Goal: Transaction & Acquisition: Obtain resource

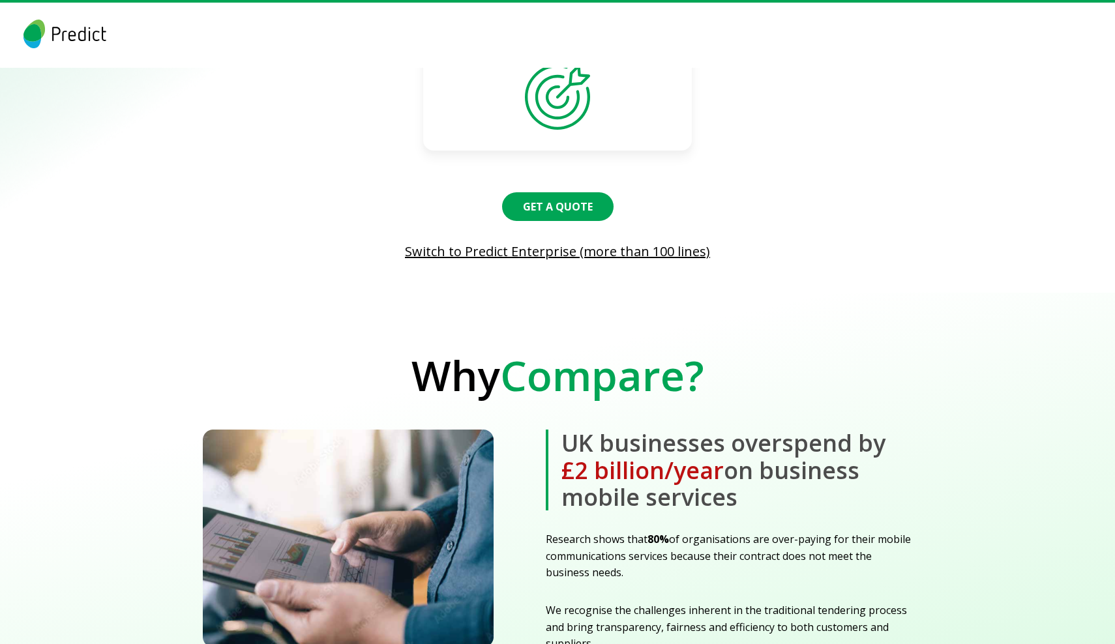
scroll to position [1267, 0]
click at [560, 201] on button "Get a quote" at bounding box center [557, 205] width 122 height 31
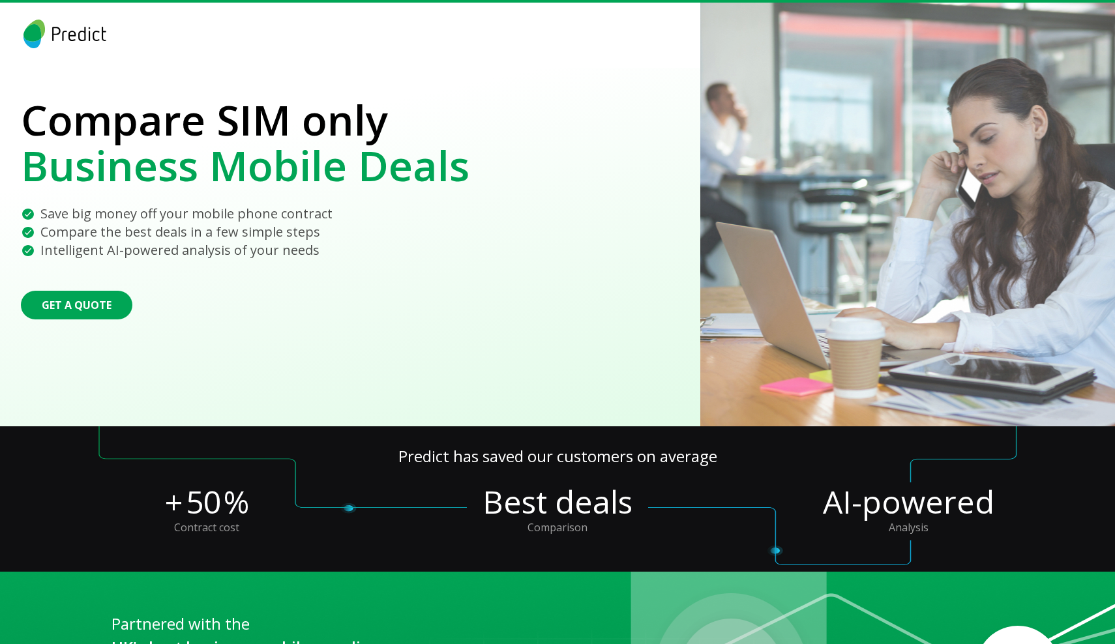
scroll to position [0, 0]
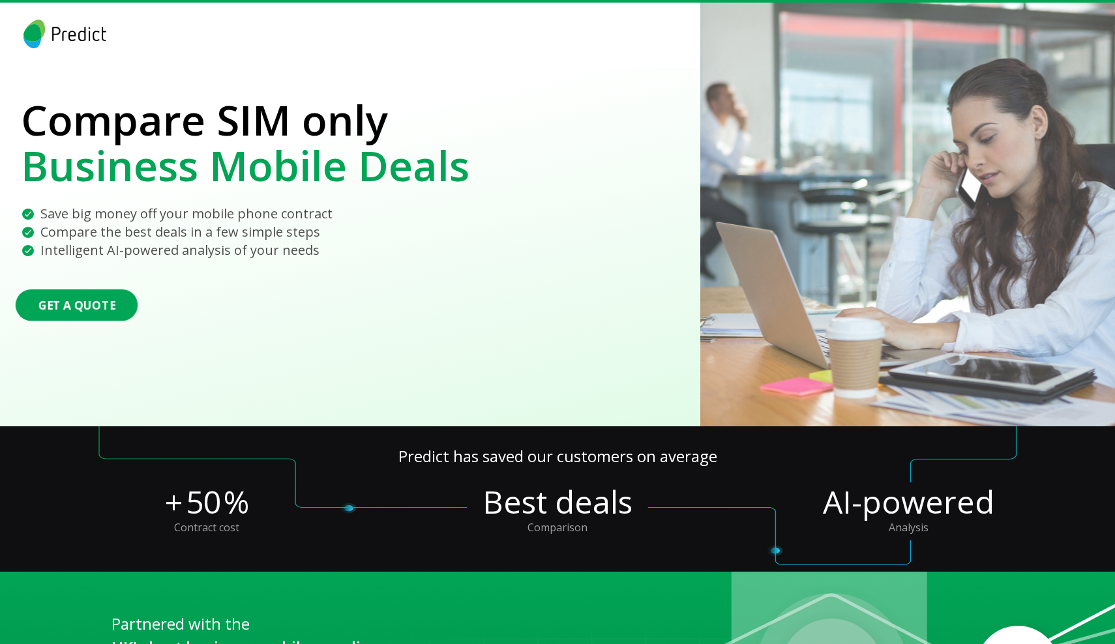
click at [89, 310] on button "Get a quote" at bounding box center [77, 304] width 122 height 31
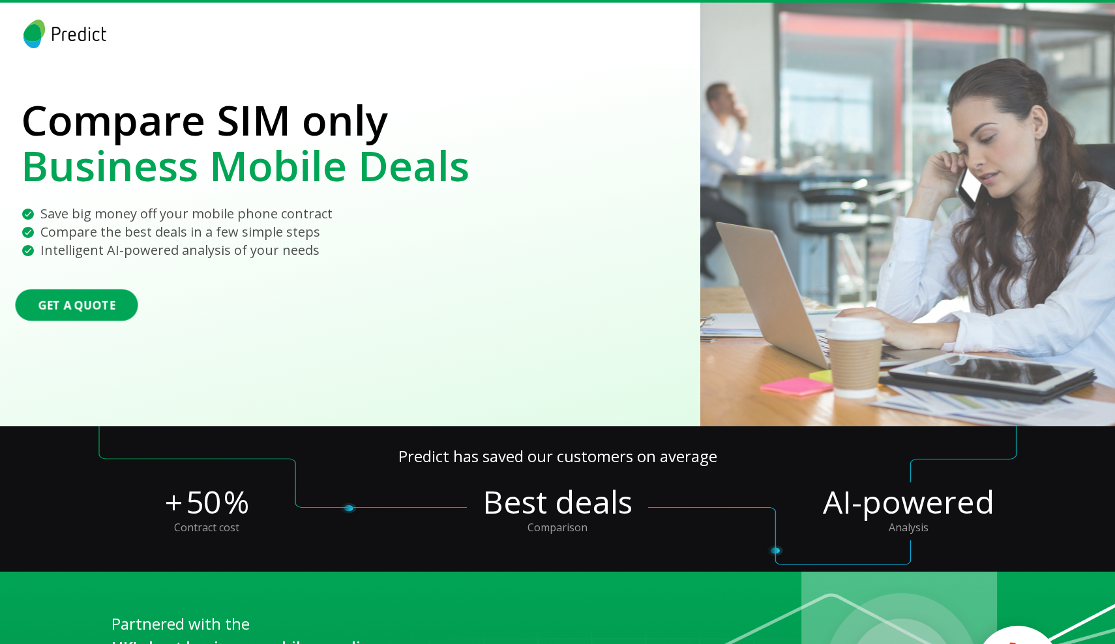
click at [90, 308] on button "Get a quote" at bounding box center [76, 304] width 123 height 31
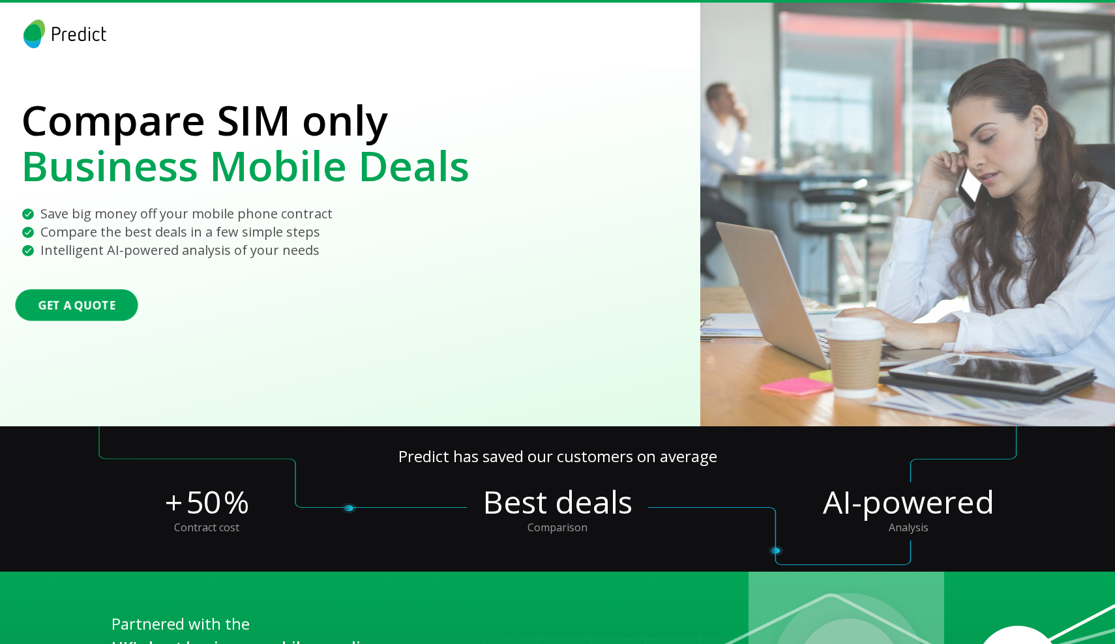
click at [79, 310] on button "Get a quote" at bounding box center [76, 304] width 123 height 31
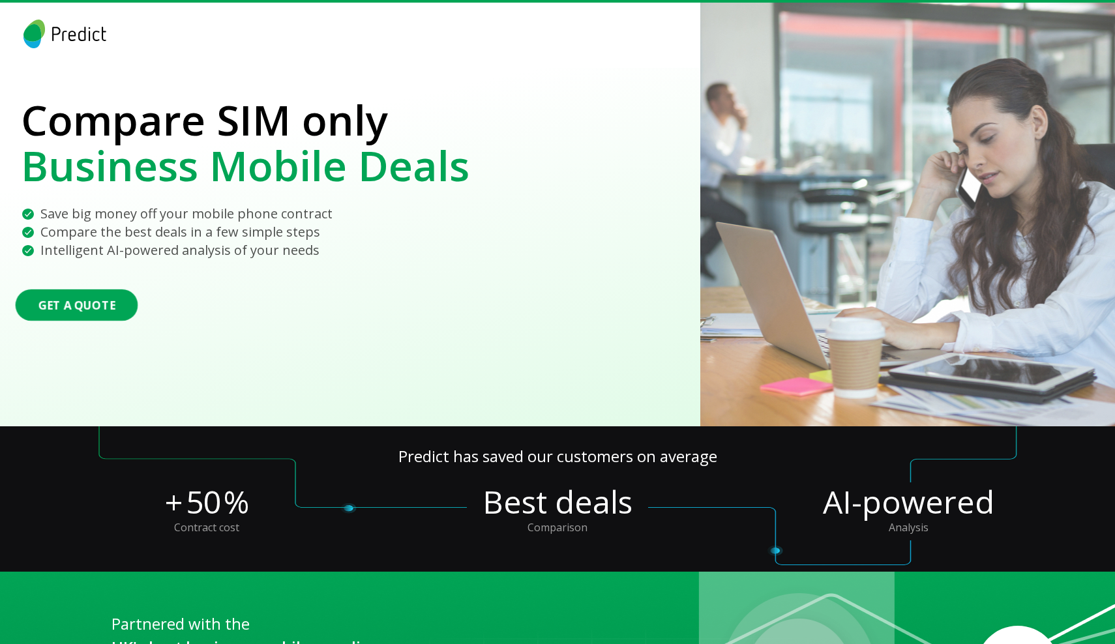
click at [70, 306] on button "Get a quote" at bounding box center [77, 304] width 123 height 31
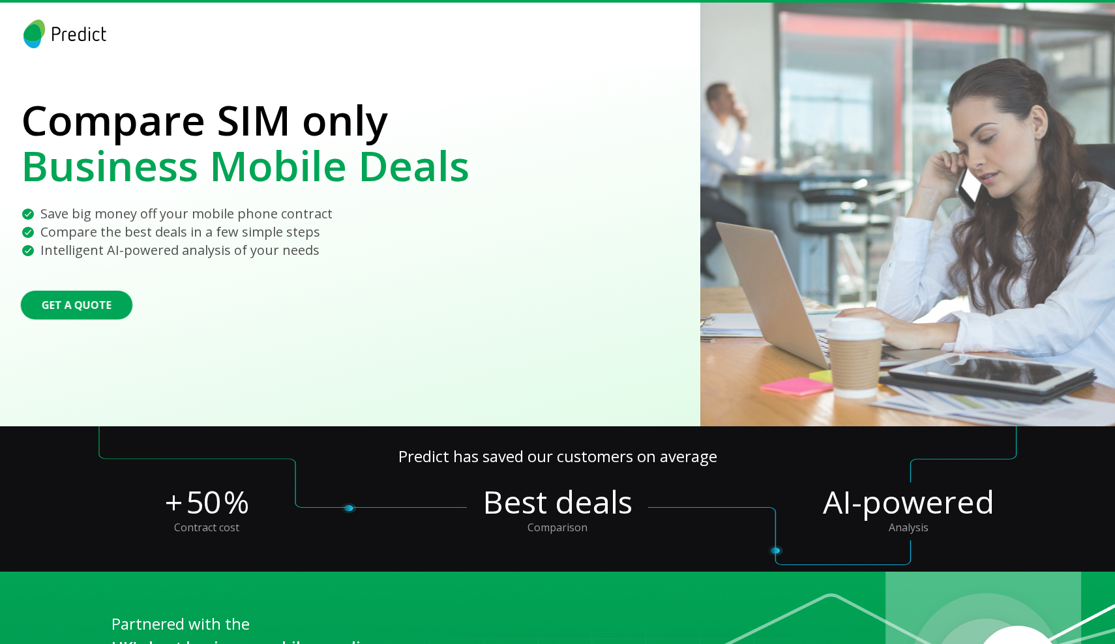
click at [152, 288] on div "Get a quote" at bounding box center [245, 289] width 448 height 60
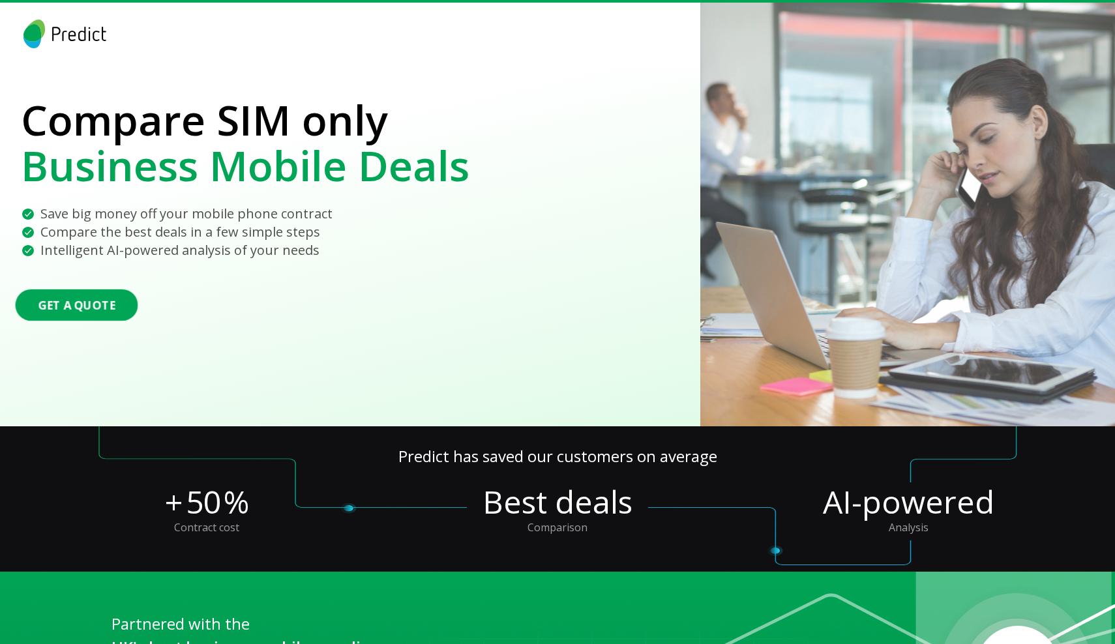
click at [96, 302] on button "Get a quote" at bounding box center [77, 304] width 123 height 31
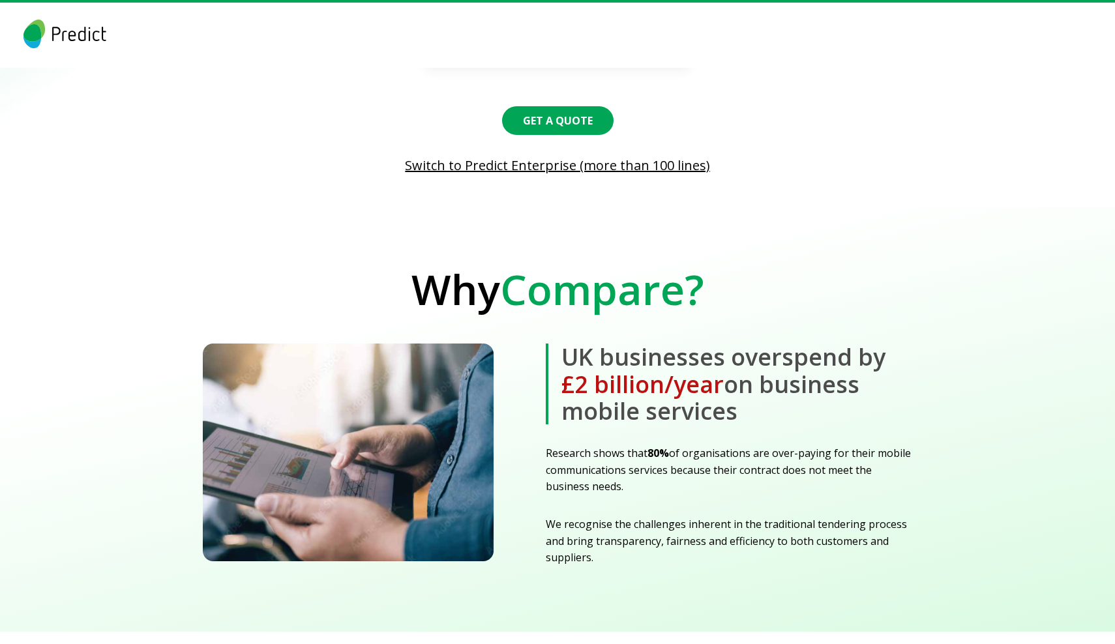
click at [372, 374] on img at bounding box center [348, 452] width 291 height 218
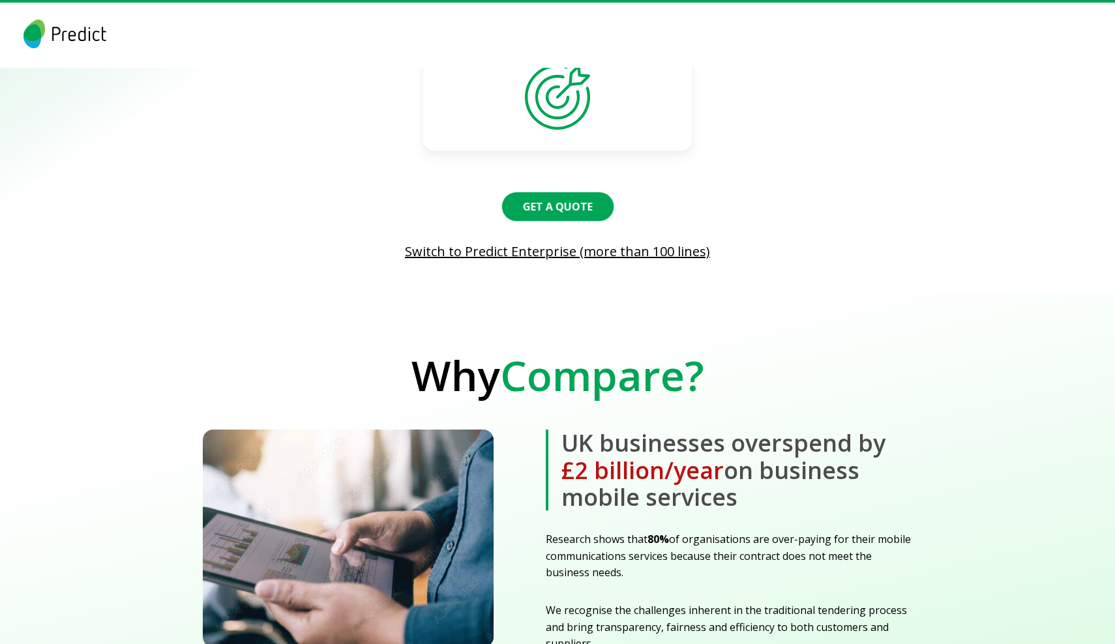
scroll to position [1270, 0]
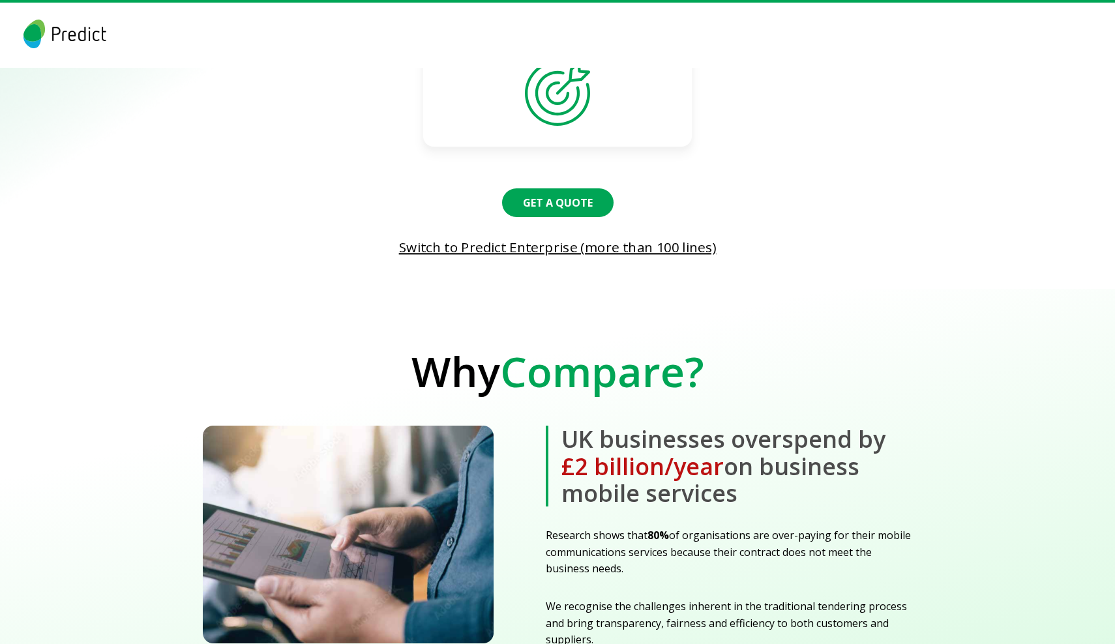
click at [522, 244] on link "Switch to Predict Enterprise (more than 100 lines)" at bounding box center [557, 248] width 1236 height 22
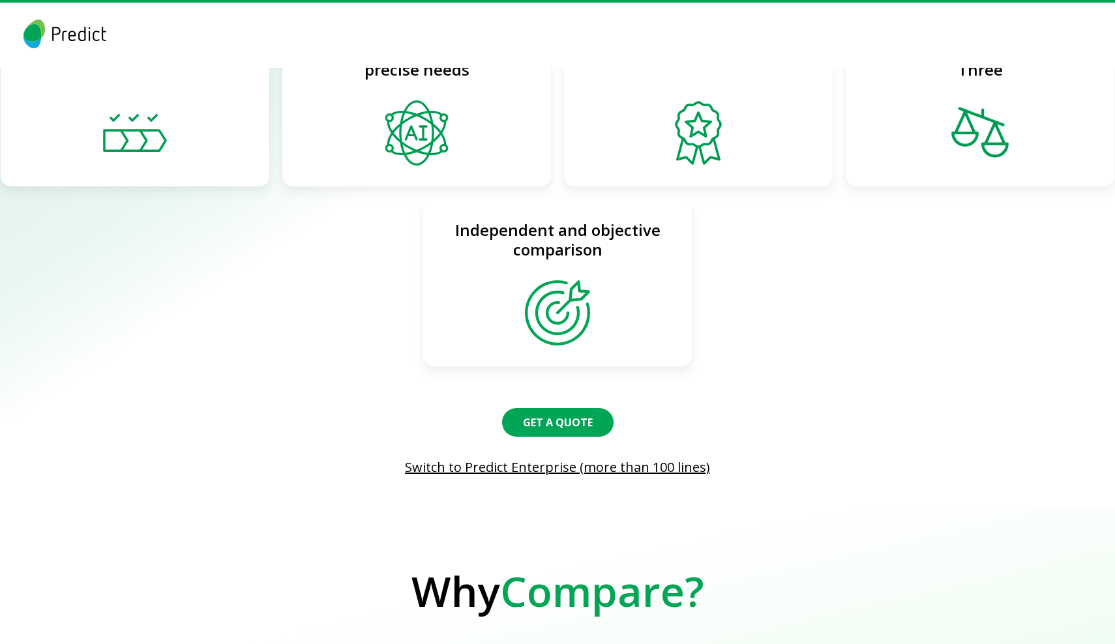
scroll to position [1052, 0]
click at [529, 418] on button "Get a quote" at bounding box center [557, 420] width 122 height 31
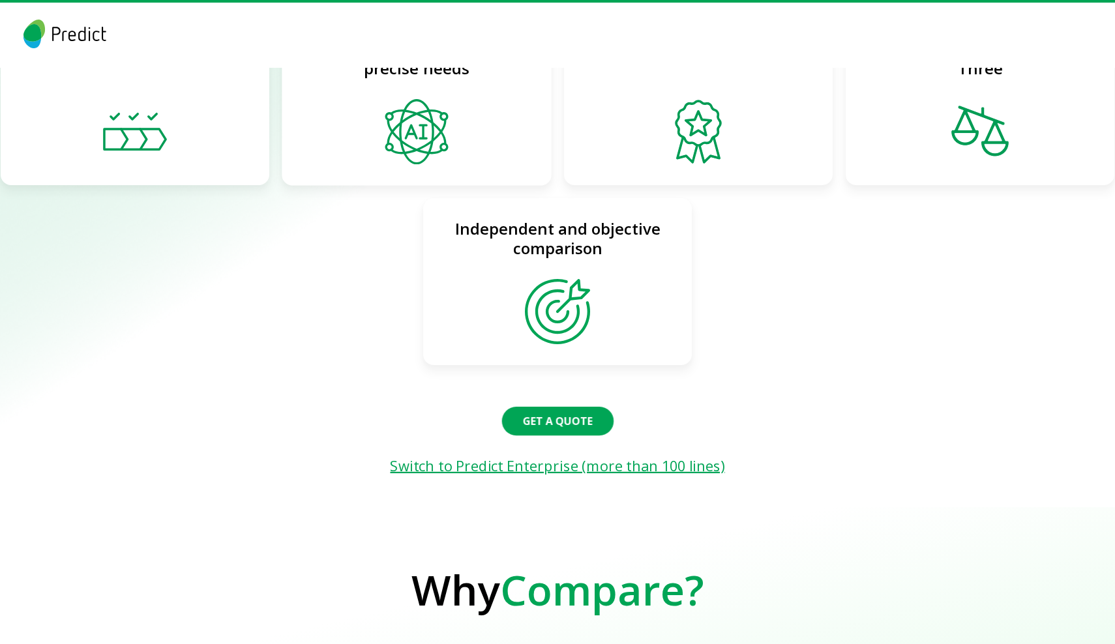
click at [534, 468] on link "Switch to Predict Enterprise (more than 100 lines)" at bounding box center [558, 466] width 1222 height 22
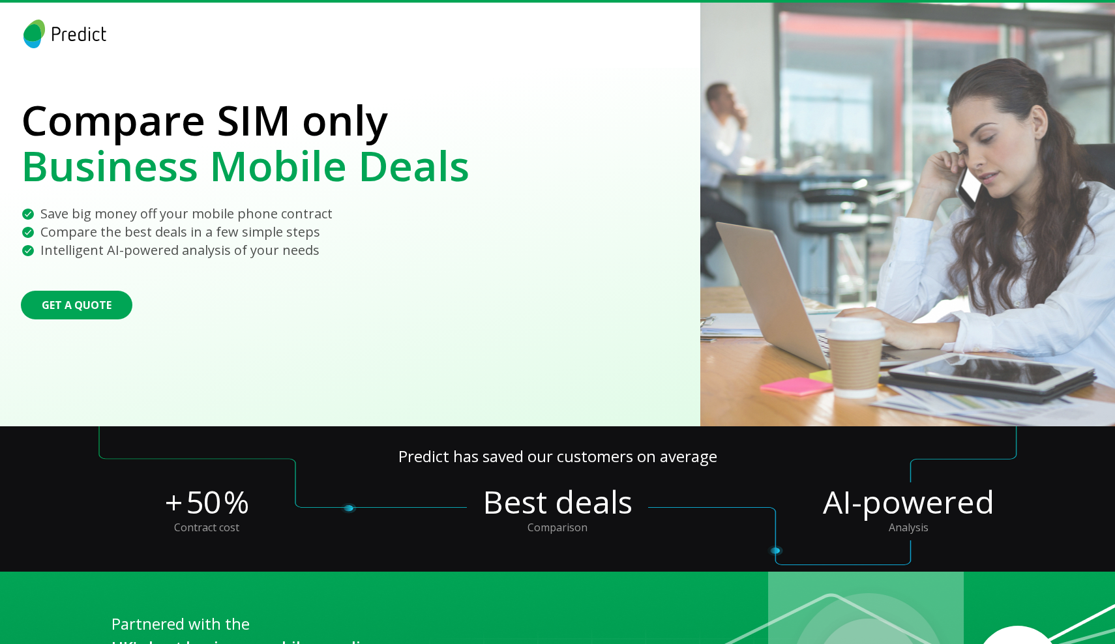
scroll to position [0, 0]
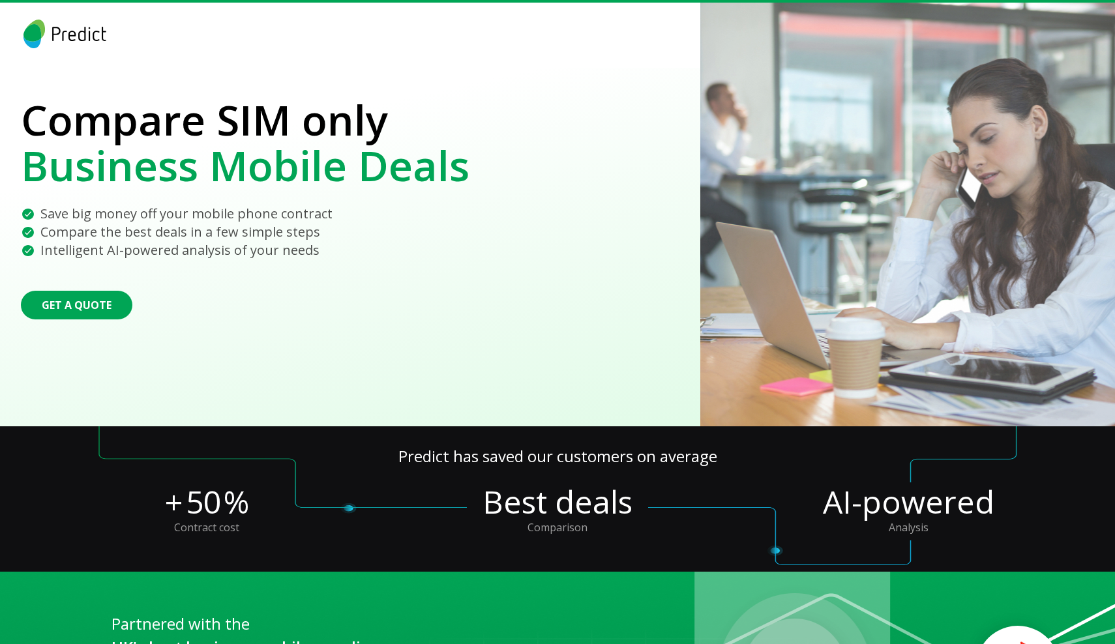
click at [427, 224] on div "Compare the best deals in a few simple steps" at bounding box center [245, 232] width 448 height 18
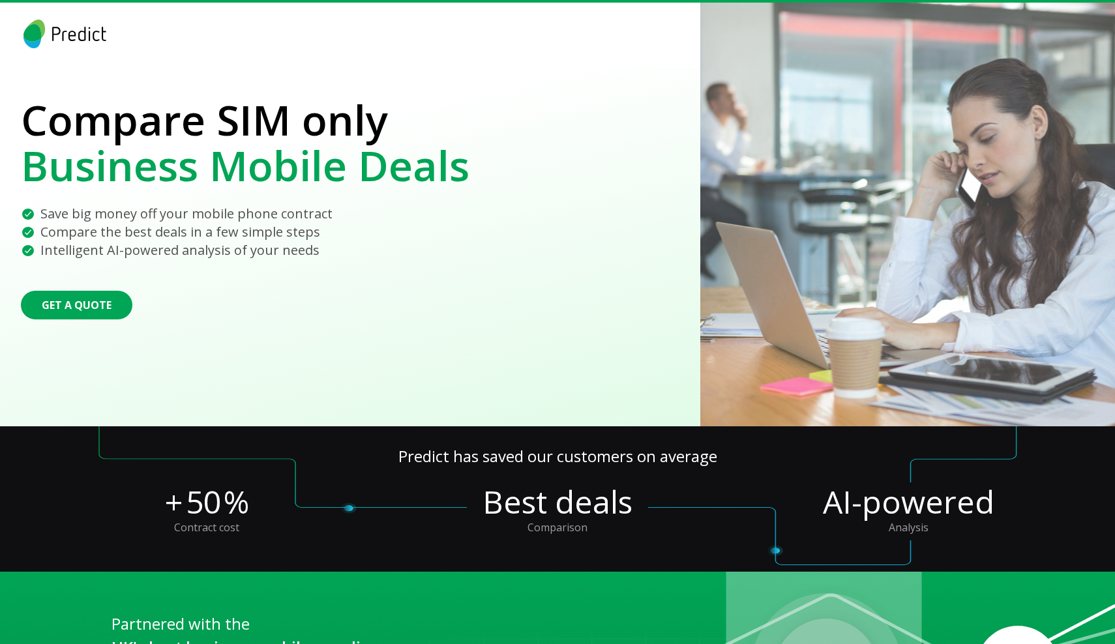
click at [438, 129] on p "Compare SIM only" at bounding box center [245, 120] width 448 height 46
